Goal: Task Accomplishment & Management: Use online tool/utility

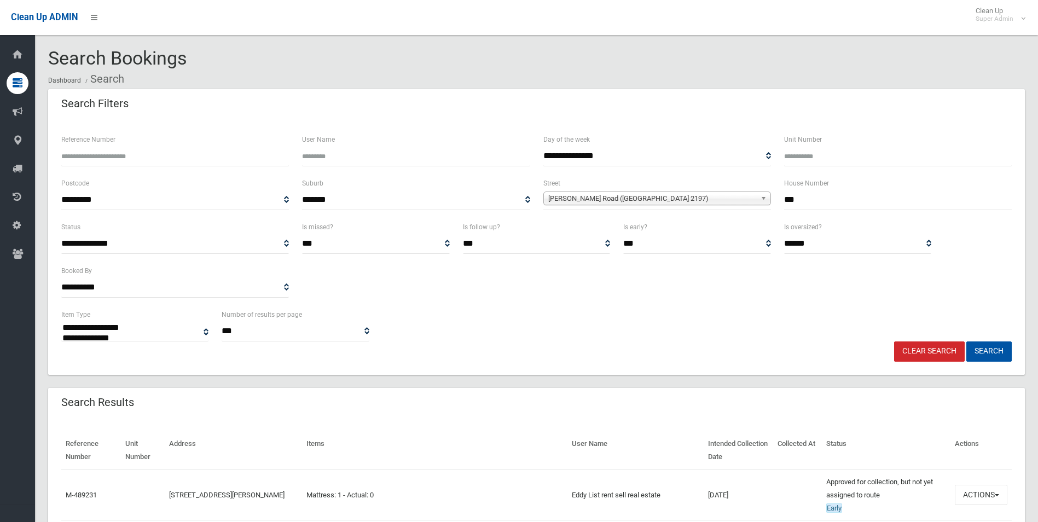
select select
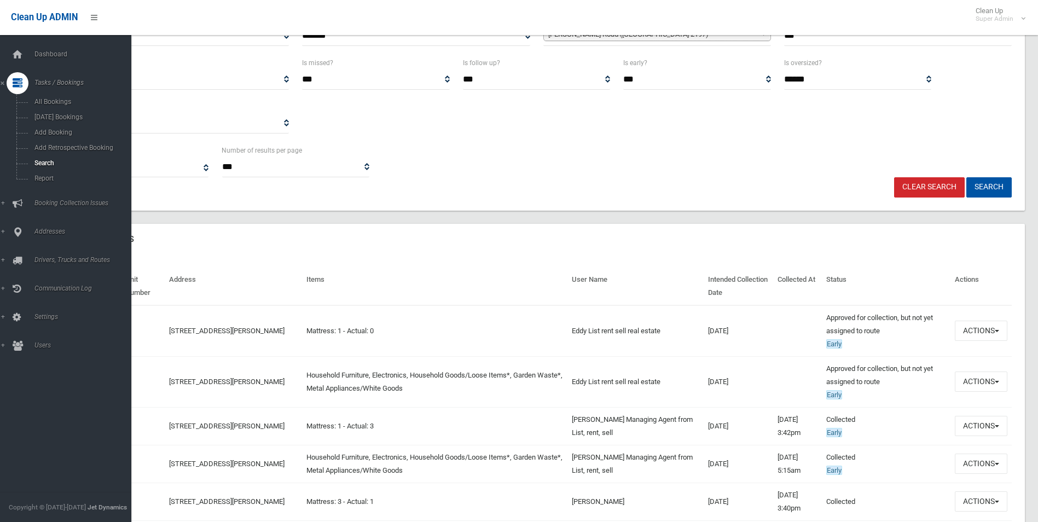
drag, startPoint x: 54, startPoint y: 56, endPoint x: 54, endPoint y: 68, distance: 11.5
click at [54, 56] on span "Dashboard" at bounding box center [85, 54] width 108 height 8
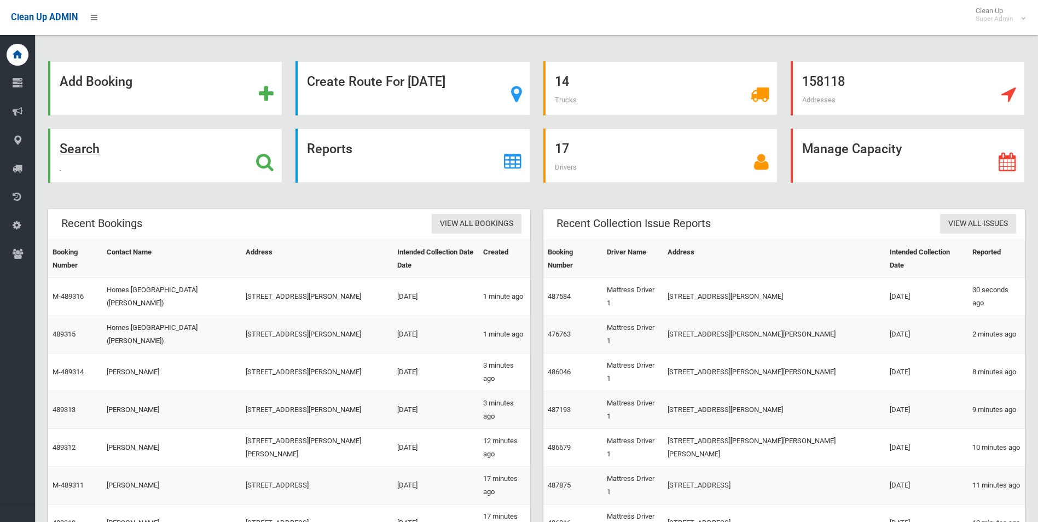
click at [78, 150] on strong "Search" at bounding box center [80, 148] width 40 height 15
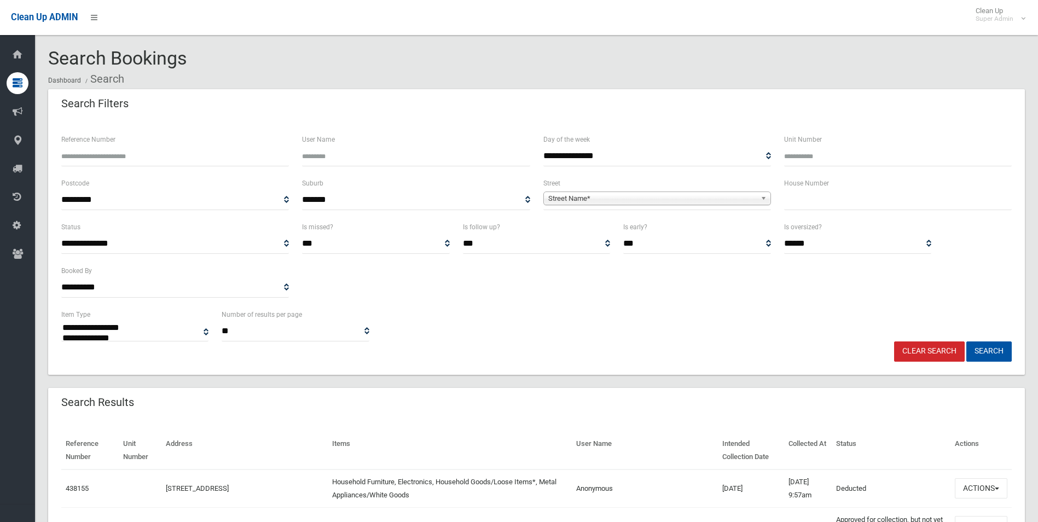
select select
click at [576, 194] on span "Street Name*" at bounding box center [652, 198] width 208 height 13
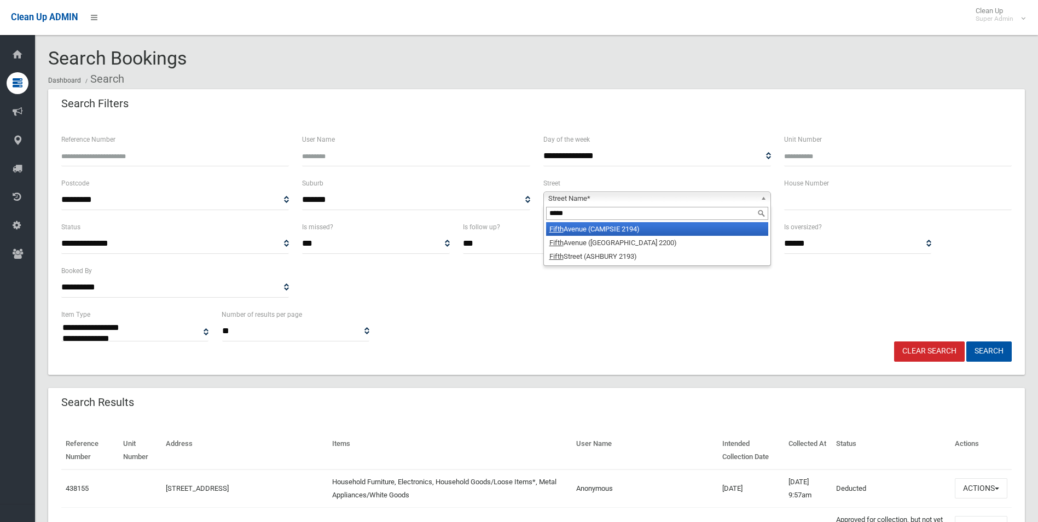
type input "*****"
drag, startPoint x: 630, startPoint y: 228, endPoint x: 675, endPoint y: 215, distance: 46.7
click at [635, 226] on li "[GEOGRAPHIC_DATA] (CAMPSIE 2194)" at bounding box center [657, 229] width 222 height 14
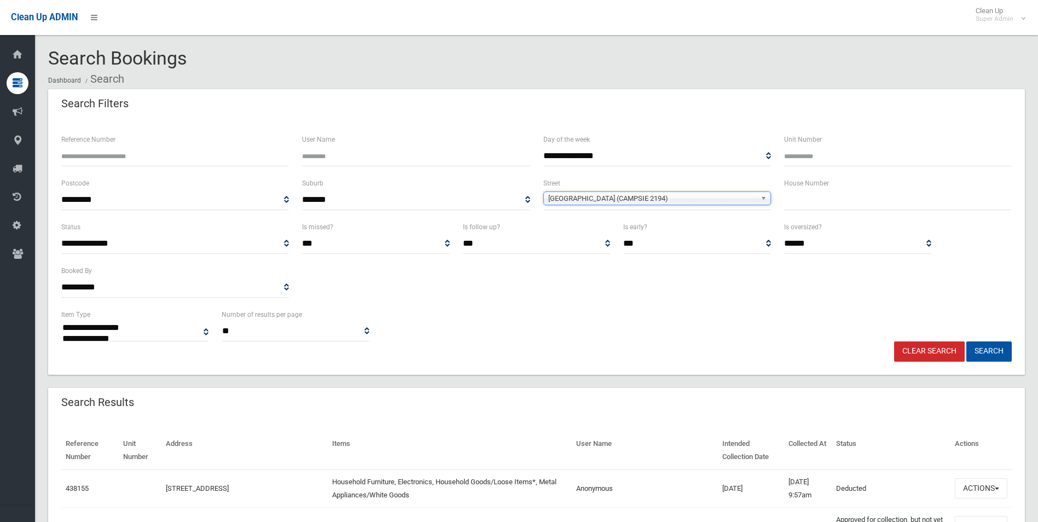
click at [816, 202] on input "text" at bounding box center [898, 200] width 228 height 20
type input "*****"
click at [966, 341] on button "Search" at bounding box center [988, 351] width 45 height 20
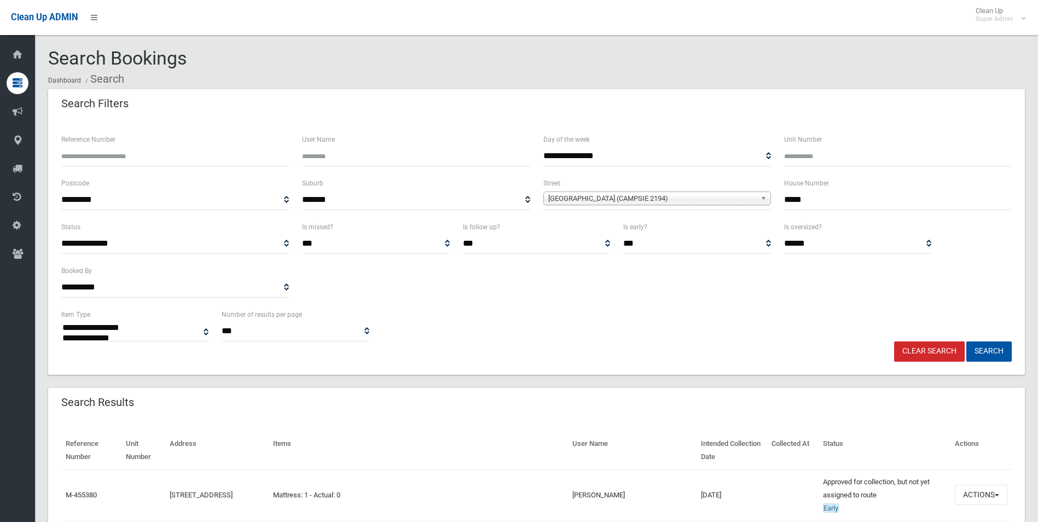
select select
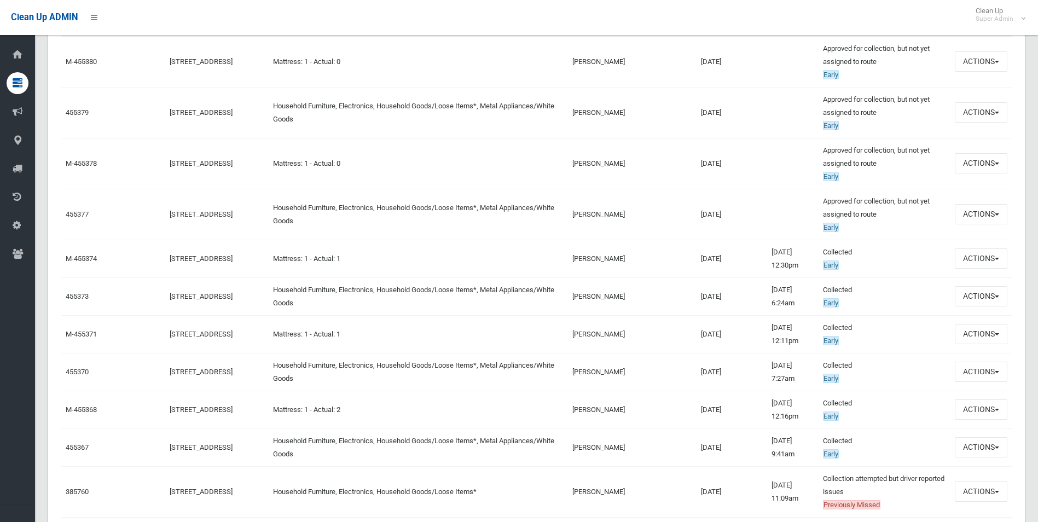
scroll to position [438, 0]
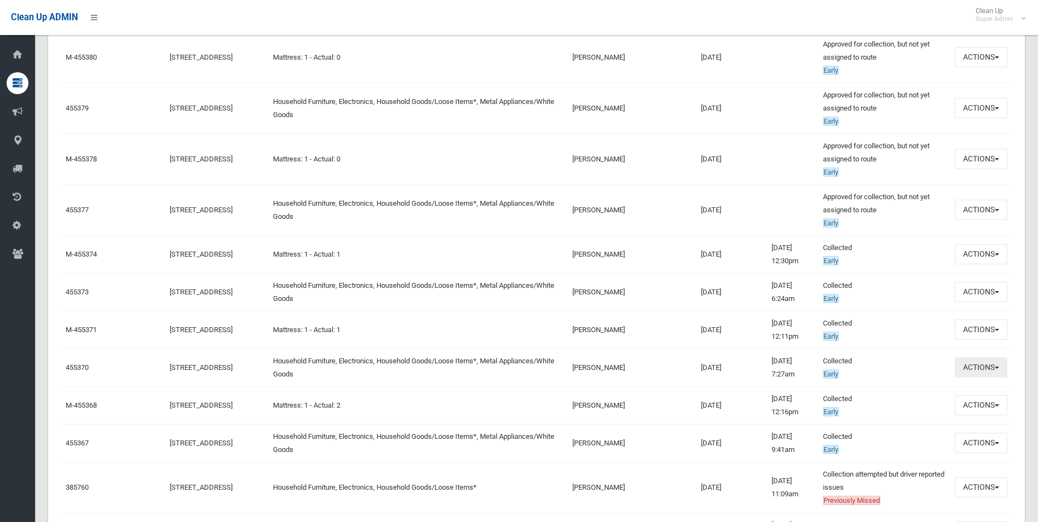
click at [982, 370] on button "Actions" at bounding box center [981, 367] width 53 height 20
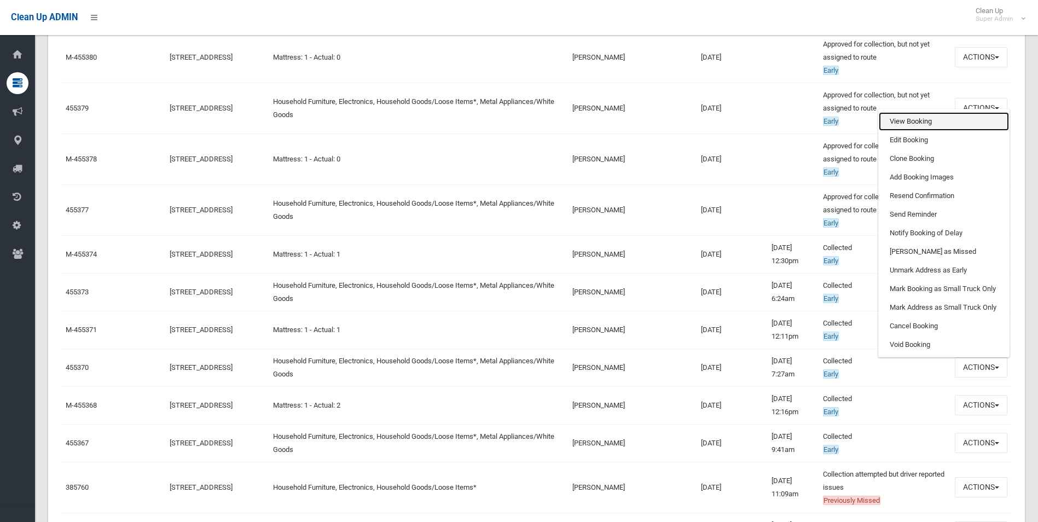
click at [900, 115] on link "View Booking" at bounding box center [944, 121] width 130 height 19
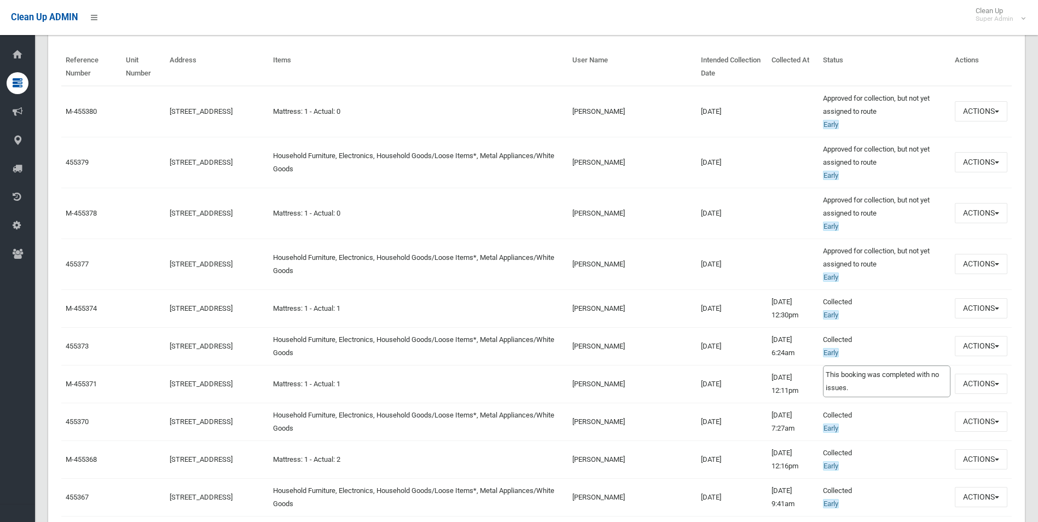
scroll to position [383, 0]
click at [979, 344] on button "Actions" at bounding box center [981, 346] width 53 height 20
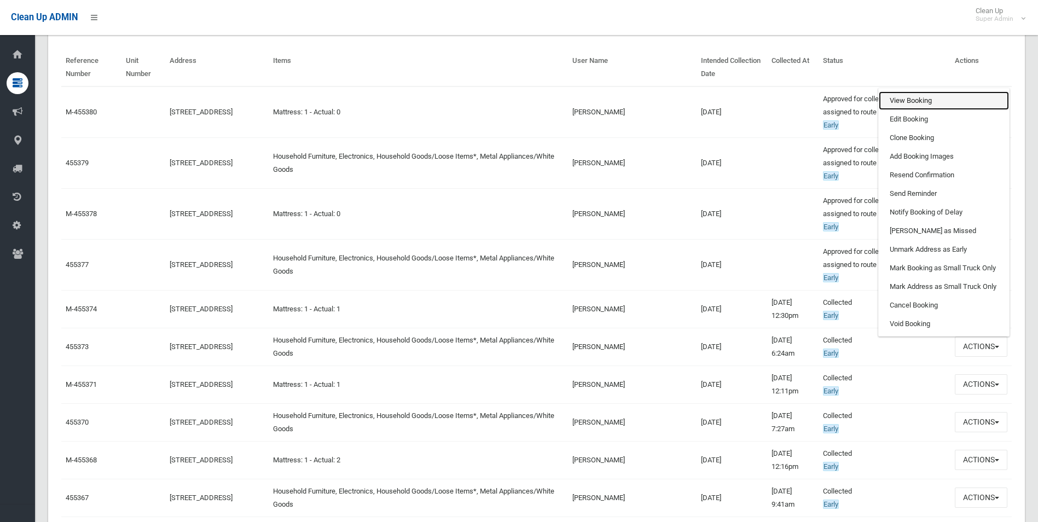
click at [900, 100] on link "View Booking" at bounding box center [944, 100] width 130 height 19
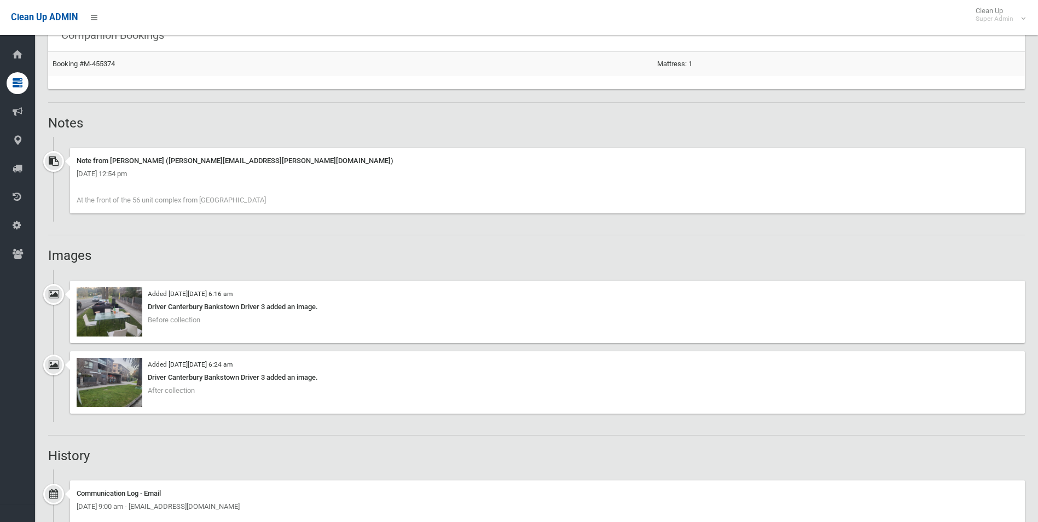
scroll to position [711, 0]
click at [123, 315] on img at bounding box center [110, 311] width 66 height 49
click at [111, 385] on img at bounding box center [110, 381] width 66 height 49
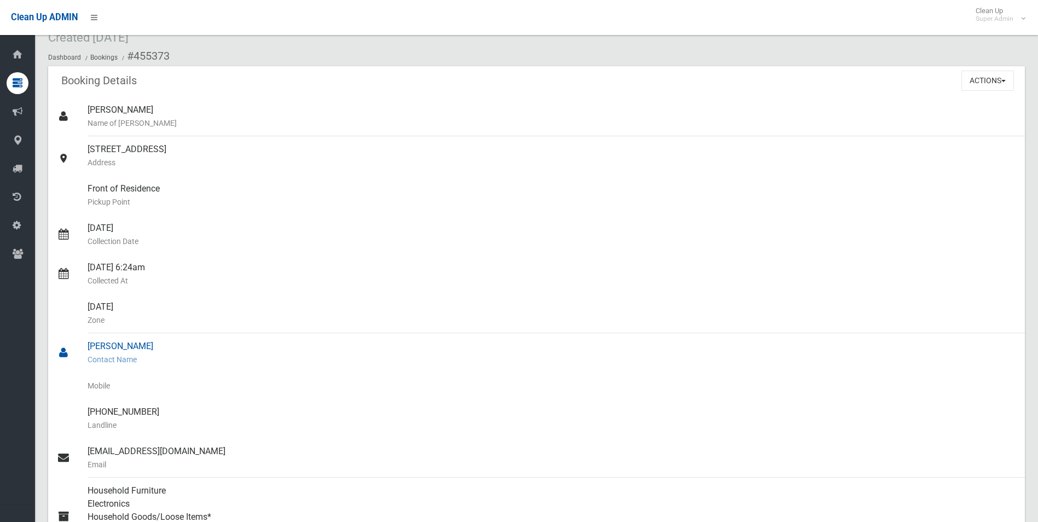
scroll to position [0, 0]
